Goal: Check status: Check status

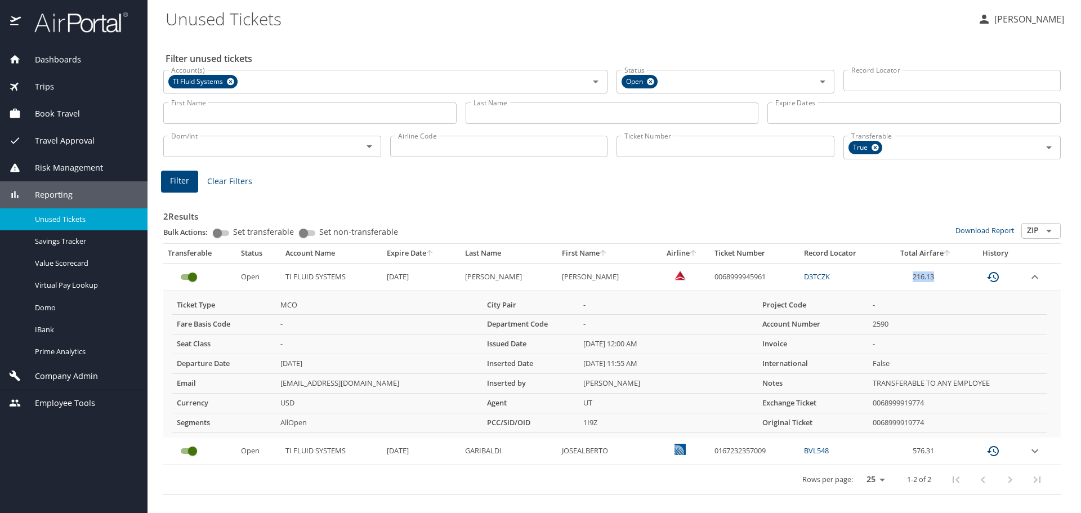
click at [47, 82] on span "Trips" at bounding box center [37, 86] width 33 height 12
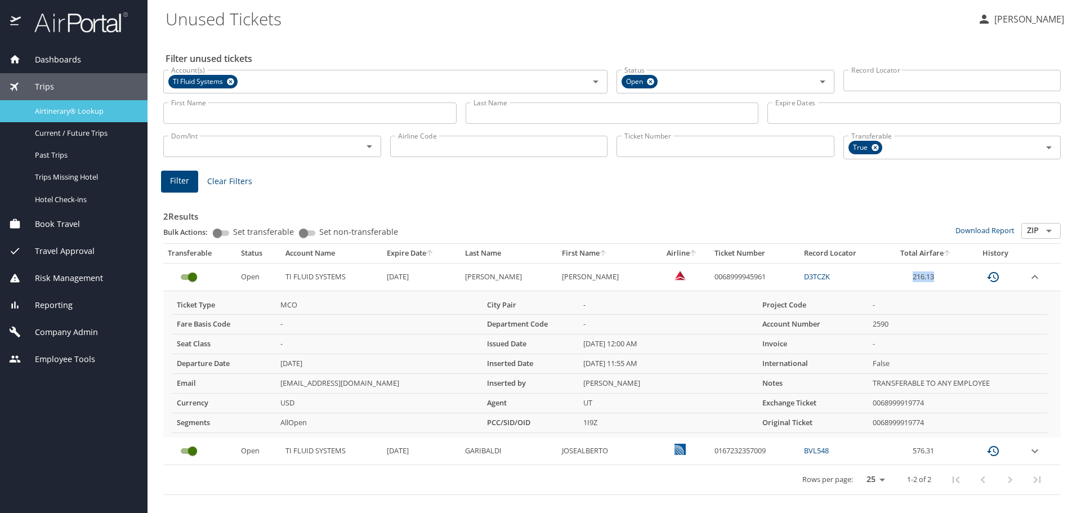
click at [78, 112] on span "Airtinerary® Lookup" at bounding box center [84, 111] width 99 height 11
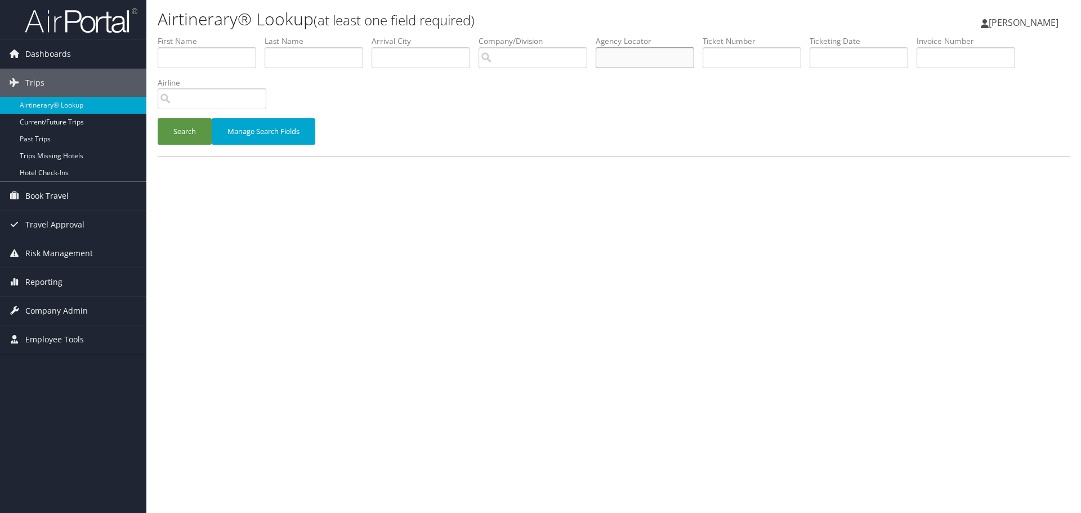
drag, startPoint x: 632, startPoint y: 50, endPoint x: 638, endPoint y: 56, distance: 8.4
click at [638, 57] on input "text" at bounding box center [645, 57] width 99 height 21
click at [184, 138] on button "Search" at bounding box center [185, 131] width 54 height 26
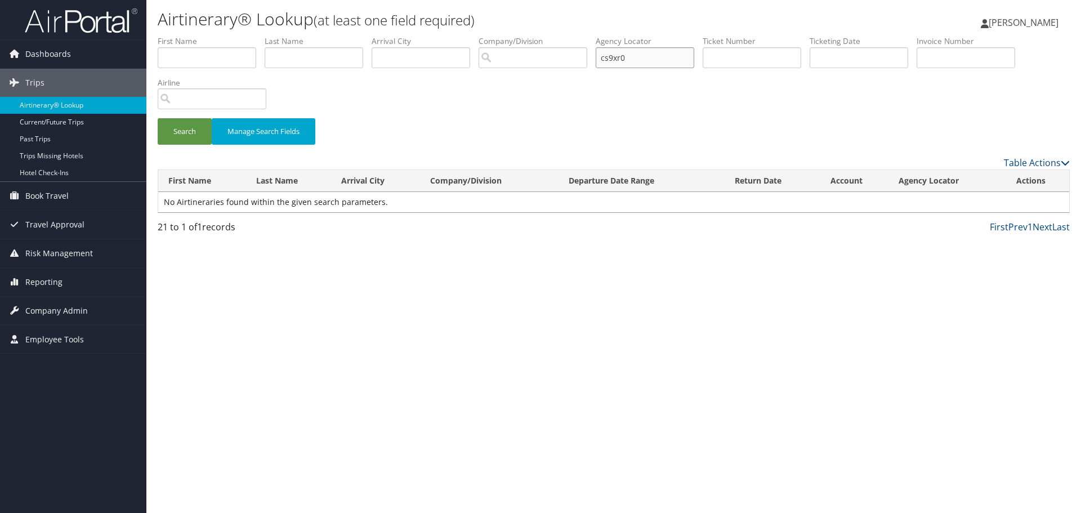
click at [644, 56] on input "cs9xr0" at bounding box center [645, 57] width 99 height 21
drag, startPoint x: 644, startPoint y: 56, endPoint x: 439, endPoint y: 60, distance: 204.9
click at [443, 35] on ul "First Name Last Name Departure City Arrival City Company/Division Airport/City …" at bounding box center [614, 35] width 912 height 0
type input "cs9xr0"
click at [185, 130] on button "Search" at bounding box center [185, 131] width 54 height 26
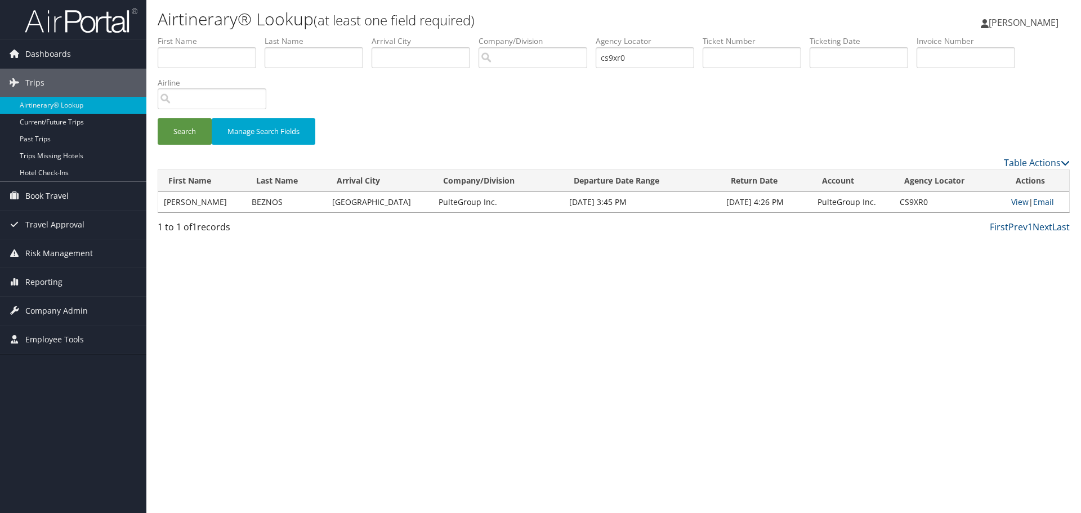
click at [1014, 208] on td "View | Email" at bounding box center [1037, 202] width 64 height 20
click at [1014, 205] on link "View" at bounding box center [1019, 201] width 17 height 11
click at [52, 311] on span "Company Admin" at bounding box center [56, 311] width 62 height 28
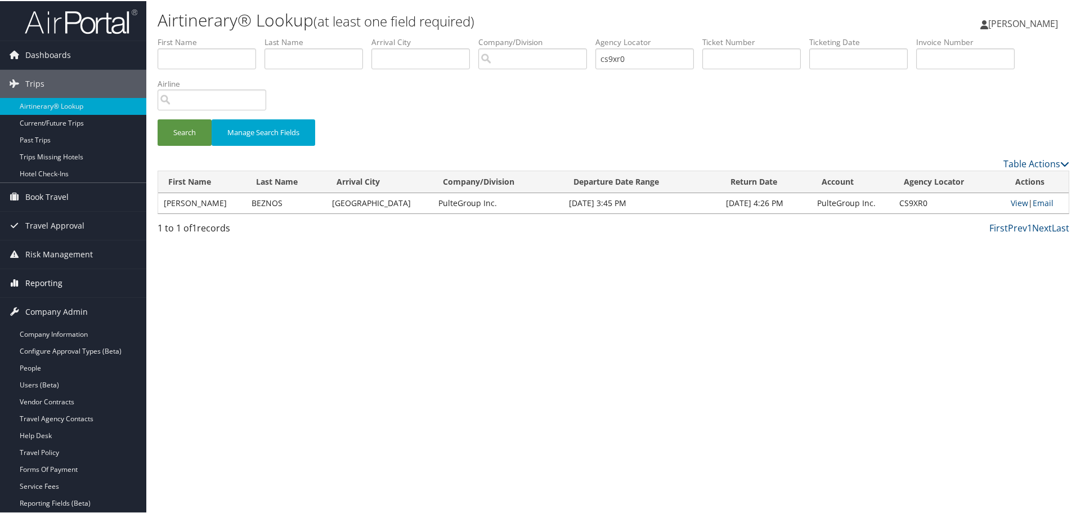
click at [54, 279] on span "Reporting" at bounding box center [43, 282] width 37 height 28
drag, startPoint x: 47, startPoint y: 302, endPoint x: 154, endPoint y: 222, distance: 133.5
click at [48, 301] on link "Unused Tickets" at bounding box center [73, 304] width 146 height 17
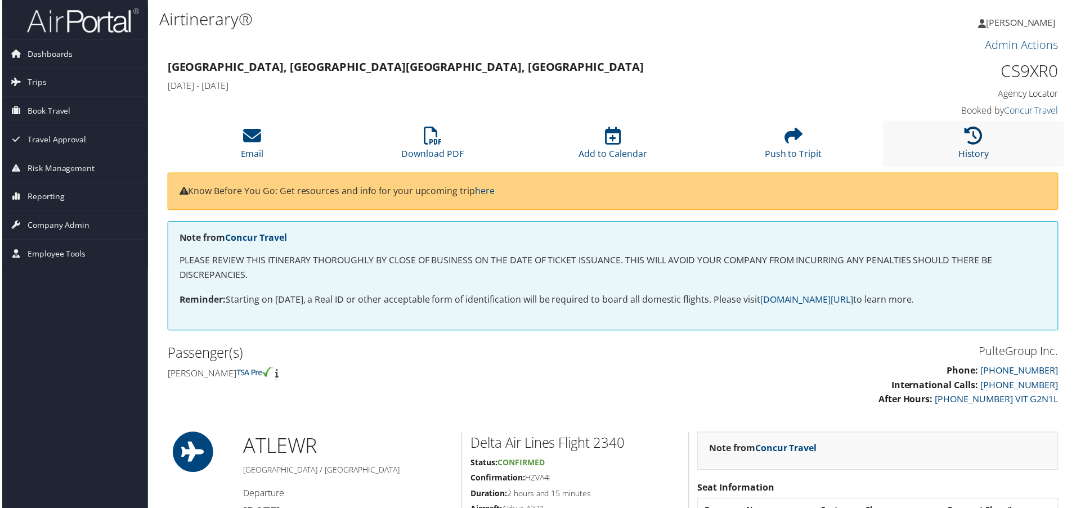
click at [974, 142] on icon at bounding box center [976, 136] width 18 height 18
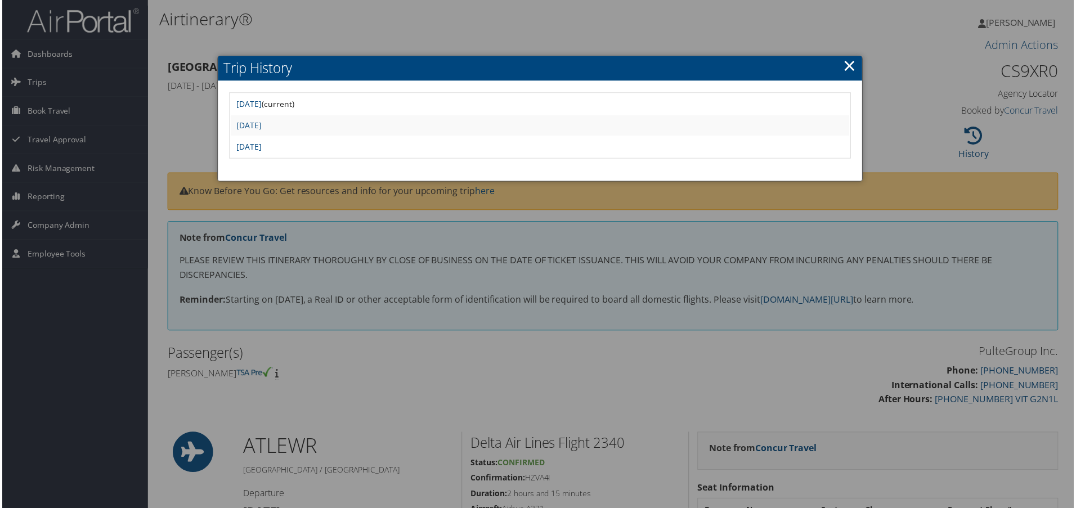
click at [284, 140] on td "Wed Jul 9 11:26:45 MDT 2025" at bounding box center [540, 147] width 621 height 20
click at [261, 146] on link "Wed Jul 9 11:26:45 MDT 2025" at bounding box center [247, 147] width 25 height 11
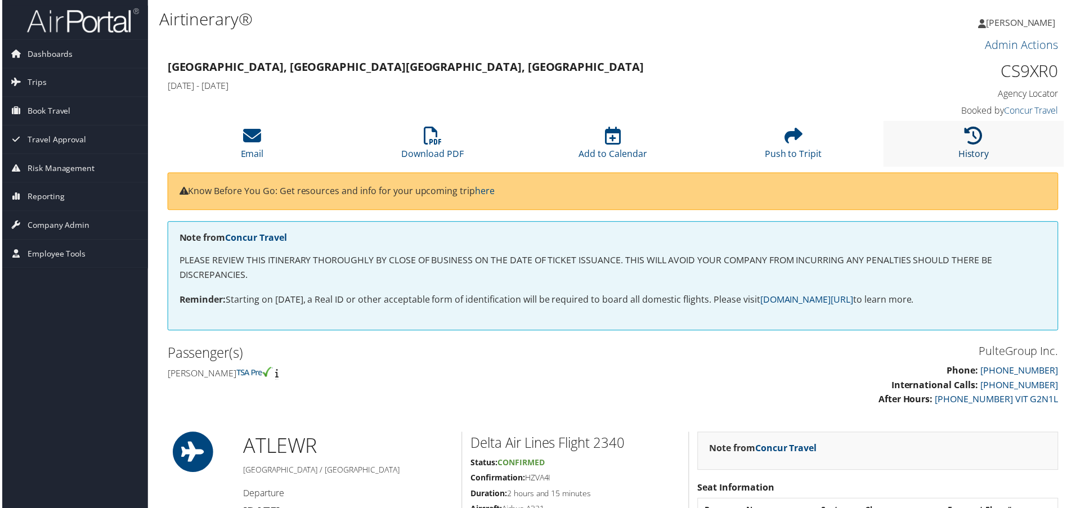
click at [975, 134] on icon at bounding box center [976, 136] width 18 height 18
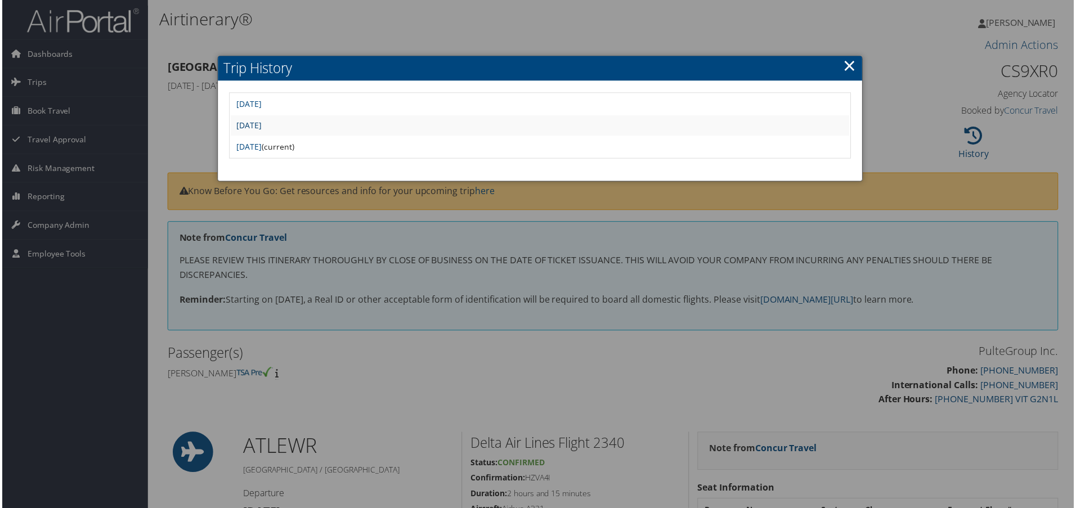
click at [261, 125] on link "Tue Aug 12 08:11:08 MDT 2025" at bounding box center [247, 125] width 25 height 11
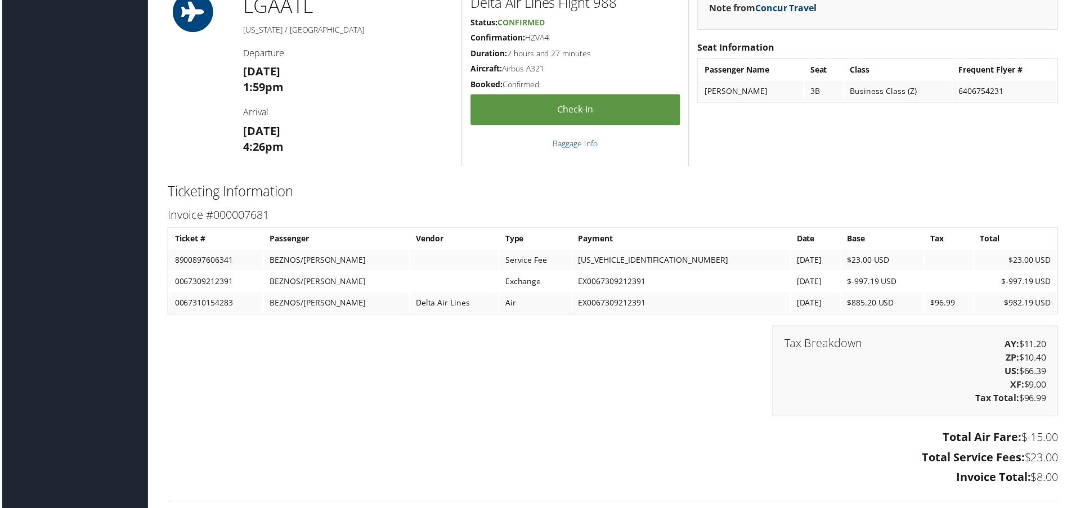
scroll to position [844, 0]
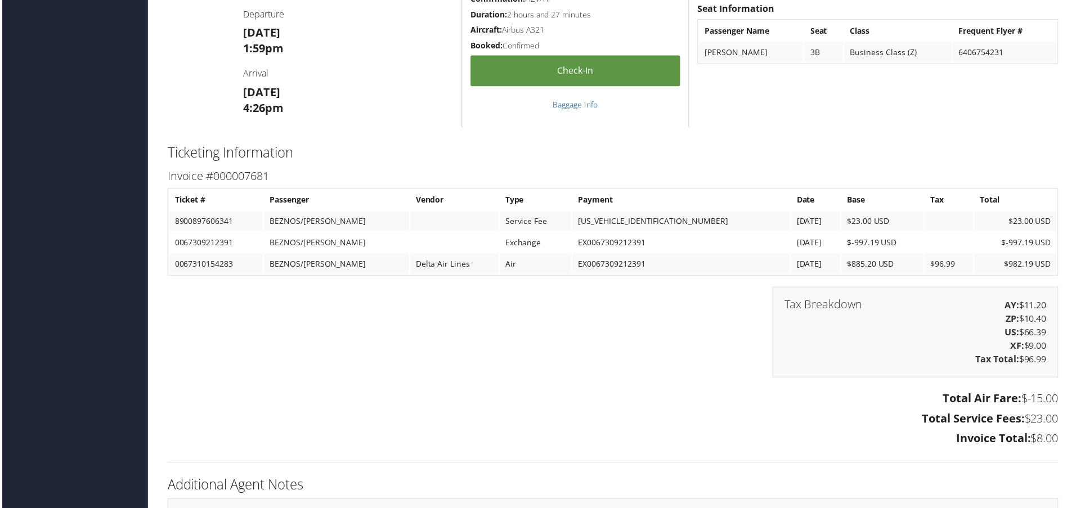
click at [239, 265] on td "0067310154283" at bounding box center [215, 265] width 94 height 20
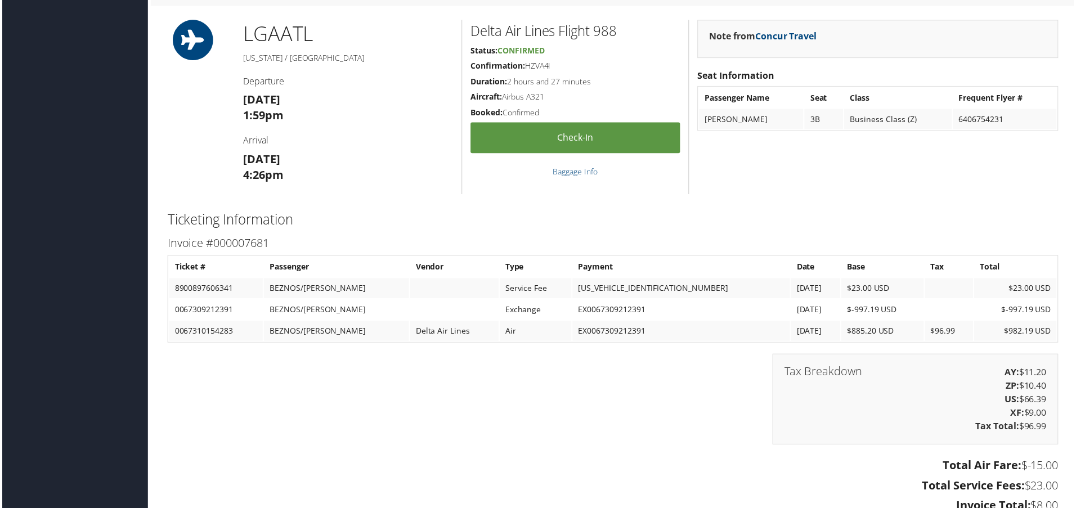
scroll to position [901, 0]
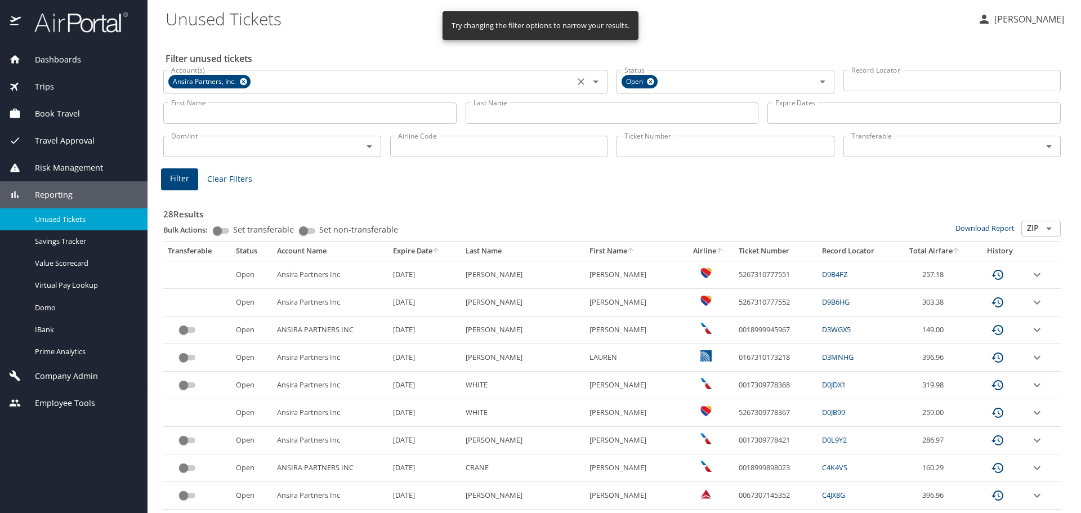
click at [243, 82] on icon at bounding box center [243, 81] width 7 height 7
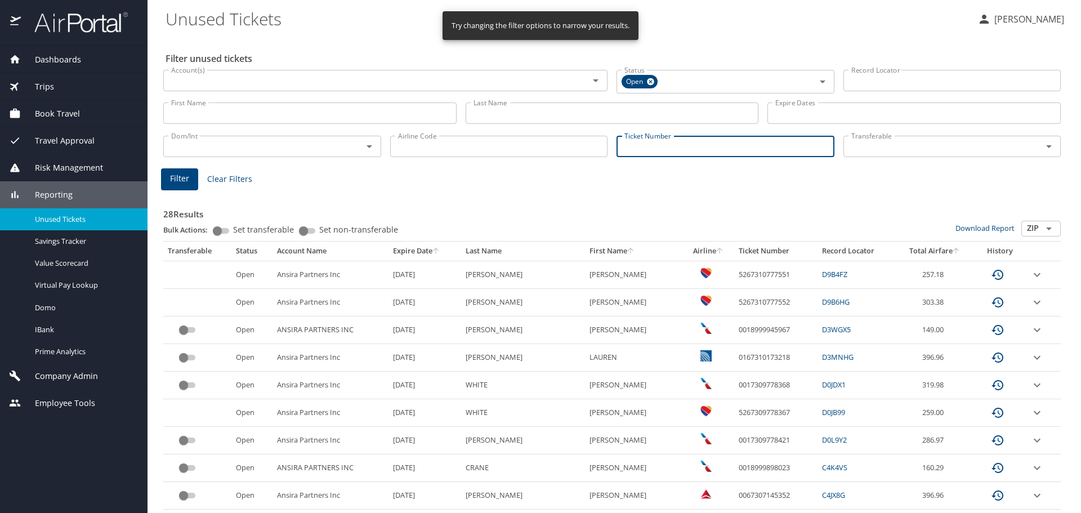
click at [626, 140] on input "Ticket Number" at bounding box center [725, 146] width 218 height 21
paste input "0068999945961"
type input "0068999945961"
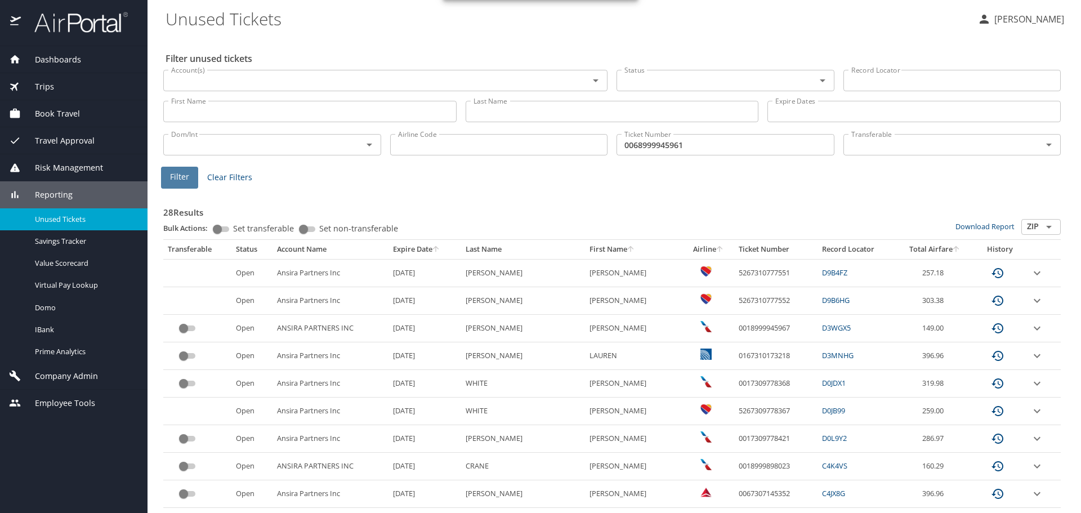
click at [181, 178] on span "Filter" at bounding box center [179, 177] width 19 height 14
